Goal: Find specific page/section: Find specific page/section

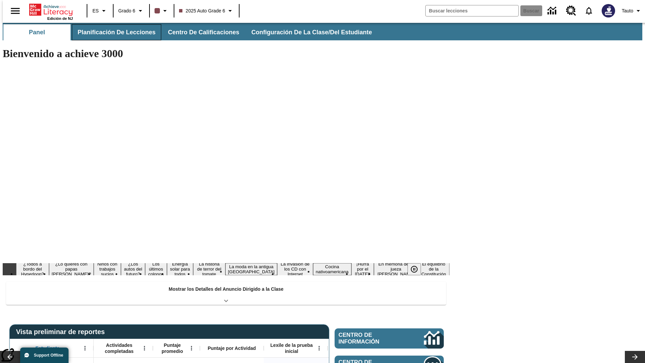
click at [112, 32] on span "Planificación de lecciones" at bounding box center [117, 33] width 78 height 8
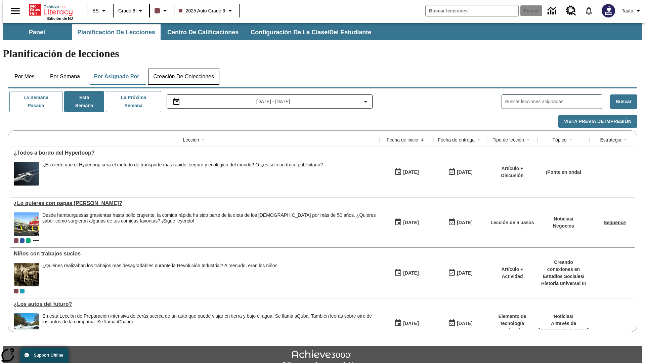
click at [183, 68] on button "Creación de colecciones" at bounding box center [184, 76] width 72 height 16
